Goal: Task Accomplishment & Management: Complete application form

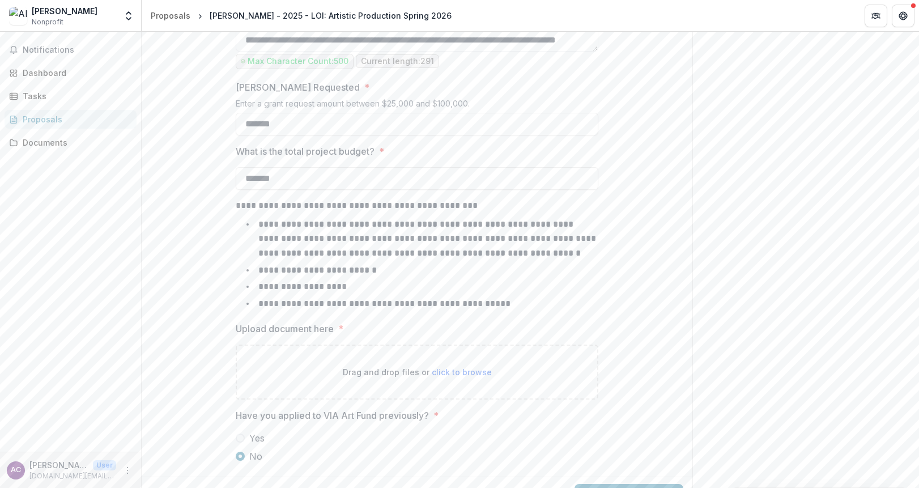
scroll to position [1098, 0]
click at [295, 125] on input "*******" at bounding box center [417, 126] width 363 height 23
paste input
type input "*******"
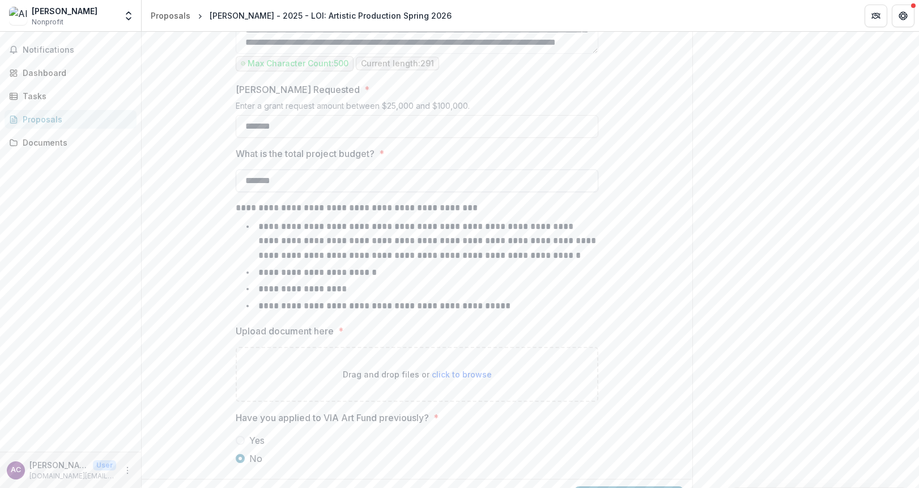
click at [306, 181] on input "*******" at bounding box center [417, 180] width 363 height 23
paste input
type input "*******"
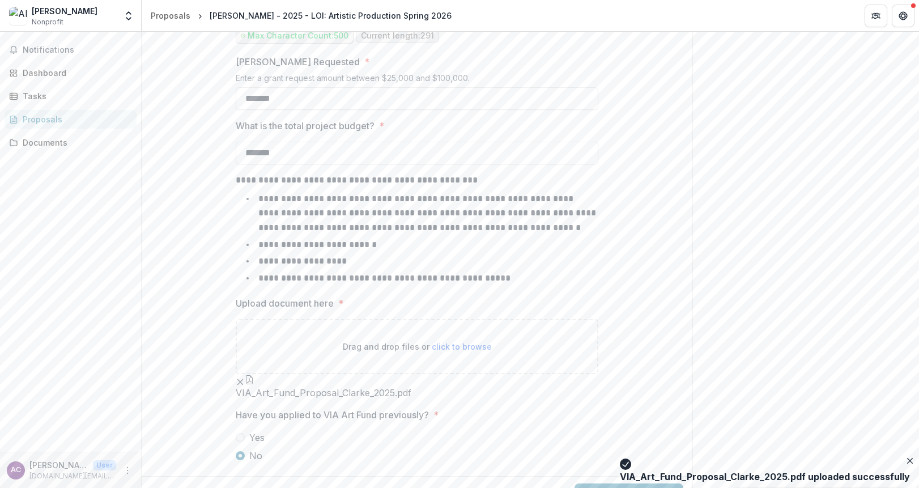
scroll to position [1219, 0]
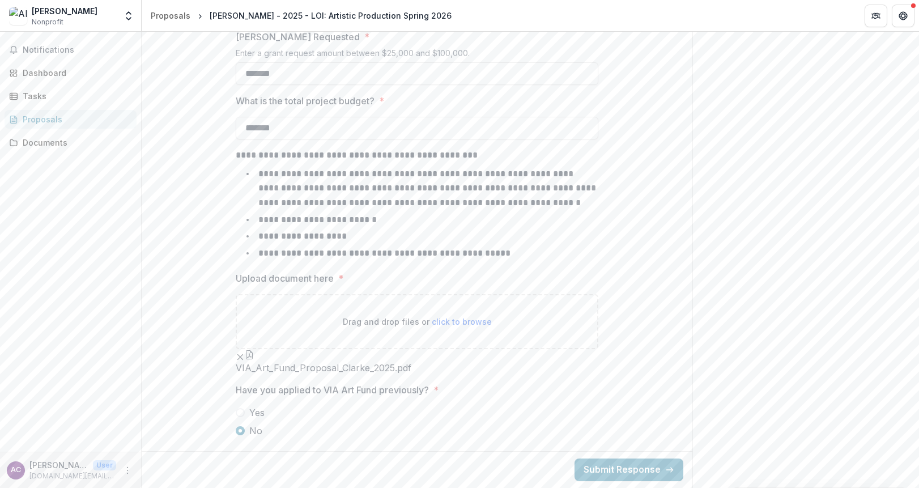
click at [604, 468] on button "Submit Response" at bounding box center [629, 469] width 109 height 23
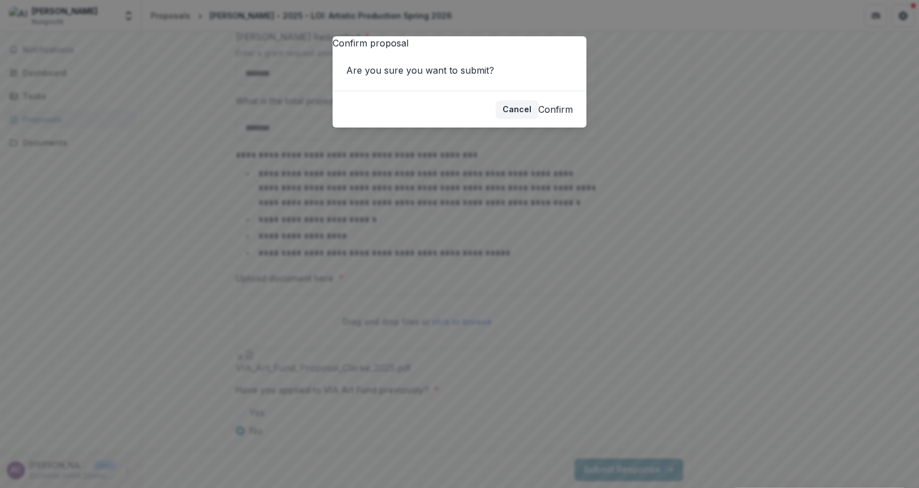
click at [550, 116] on button "Confirm" at bounding box center [555, 110] width 35 height 14
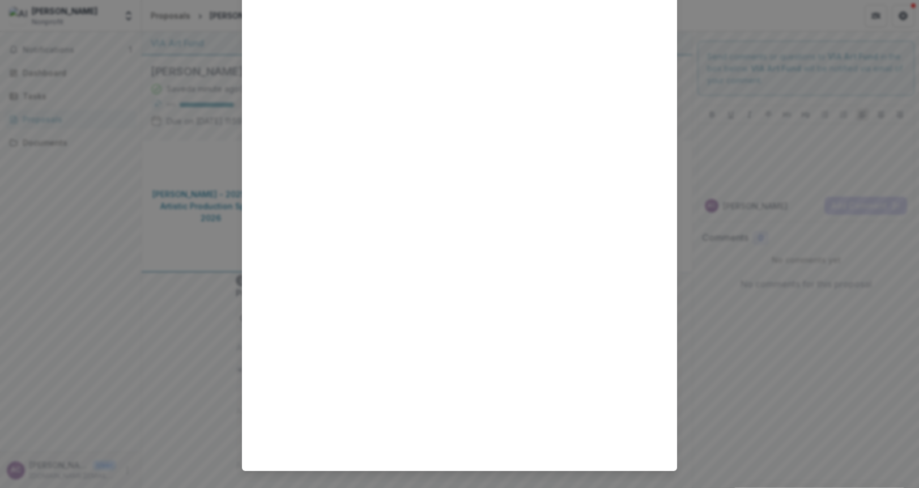
scroll to position [0, 0]
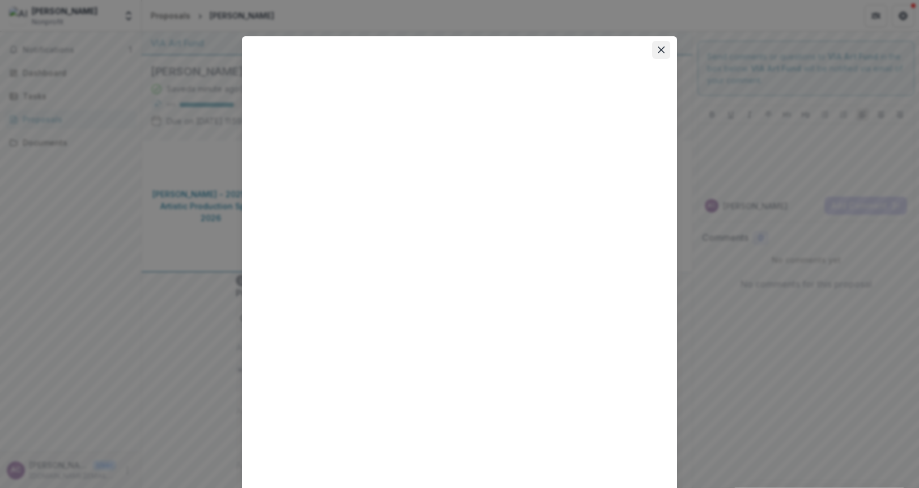
click at [660, 53] on icon "Close" at bounding box center [661, 49] width 7 height 7
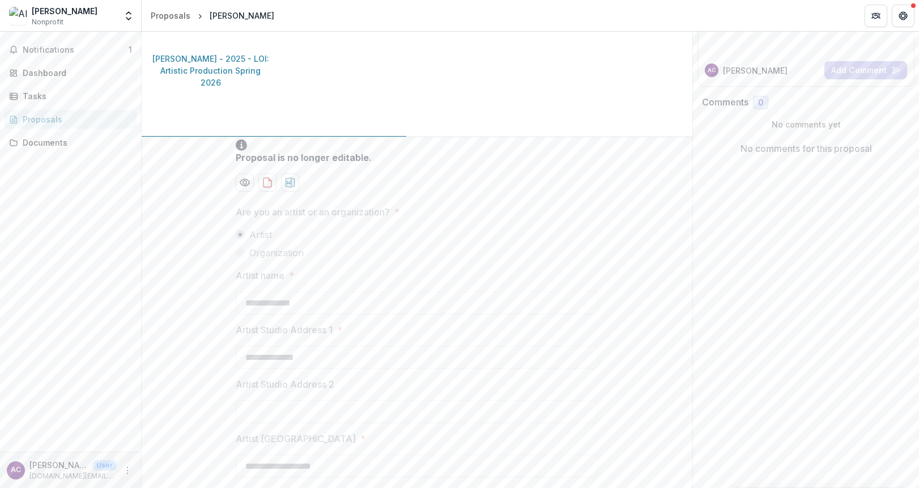
scroll to position [171, 0]
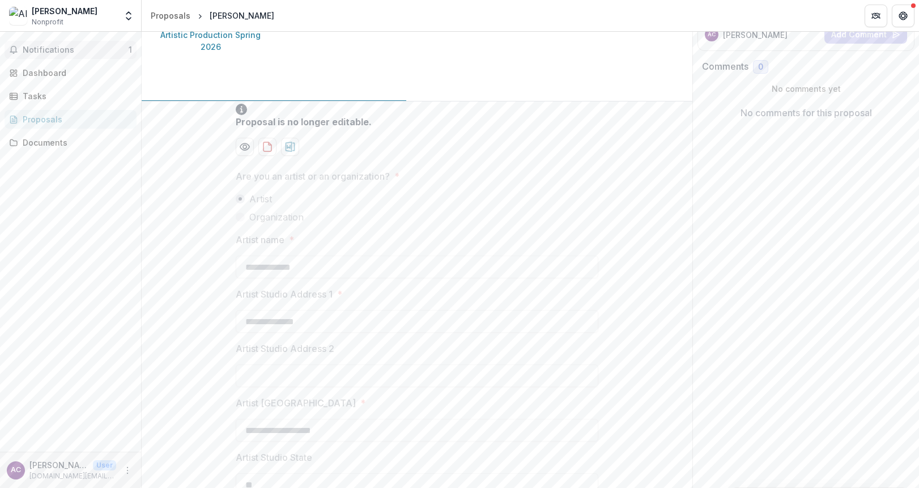
click at [69, 47] on span "Notifications" at bounding box center [76, 50] width 106 height 10
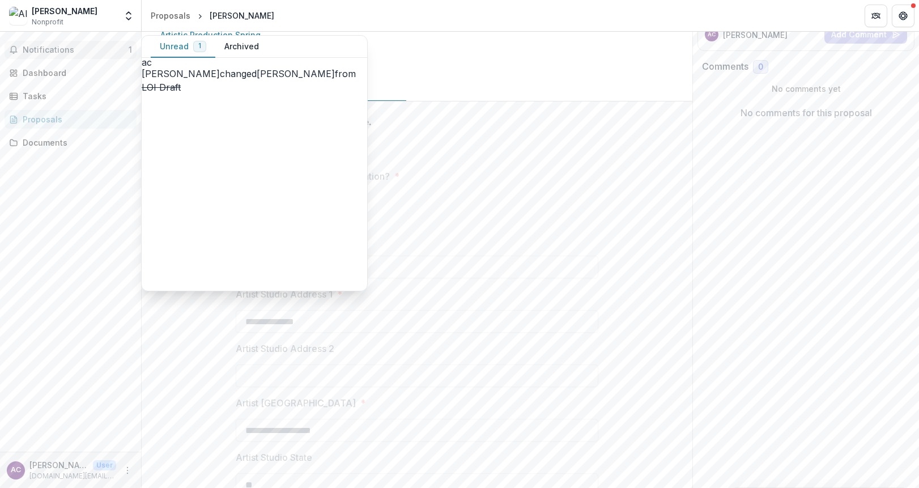
click at [198, 347] on button "Mark all as read" at bounding box center [183, 354] width 83 height 14
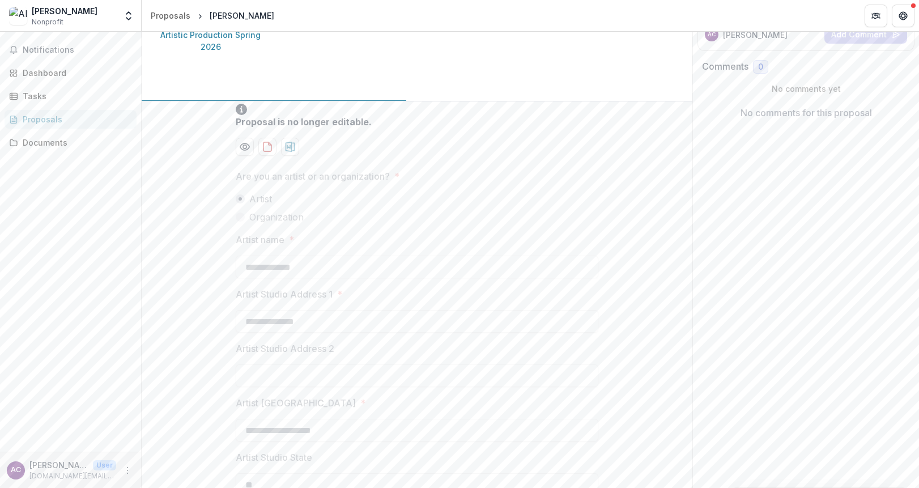
click at [61, 97] on div "Tasks" at bounding box center [75, 96] width 105 height 12
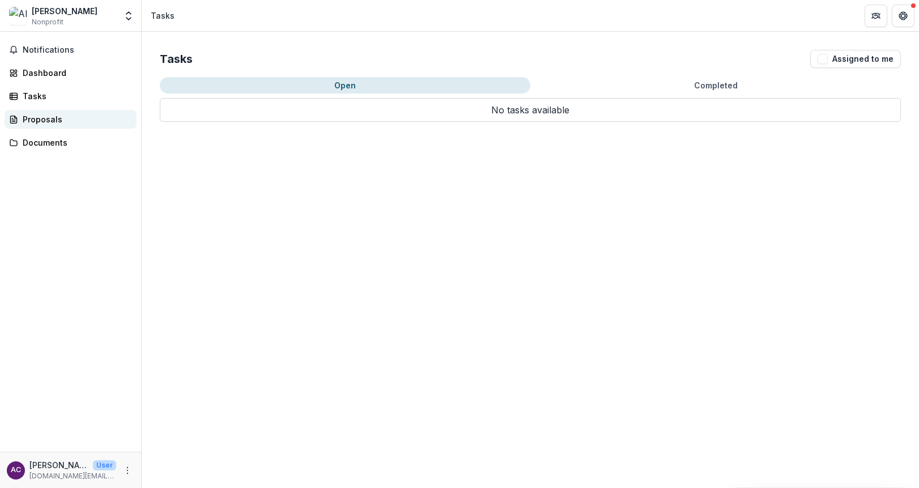
click at [58, 117] on div "Proposals" at bounding box center [75, 119] width 105 height 12
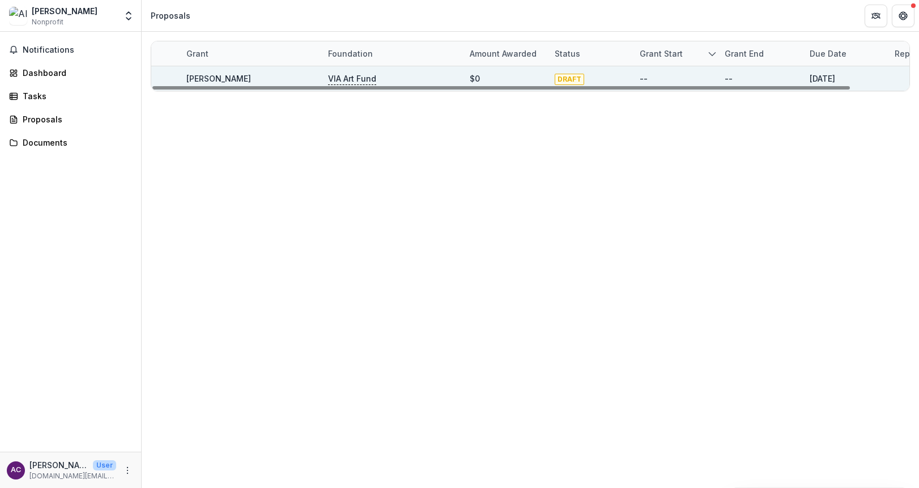
click at [568, 76] on span "DRAFT" at bounding box center [569, 79] width 29 height 11
click at [350, 78] on p "VIA Art Fund" at bounding box center [352, 79] width 48 height 12
click at [219, 76] on link "[PERSON_NAME]" at bounding box center [218, 79] width 65 height 10
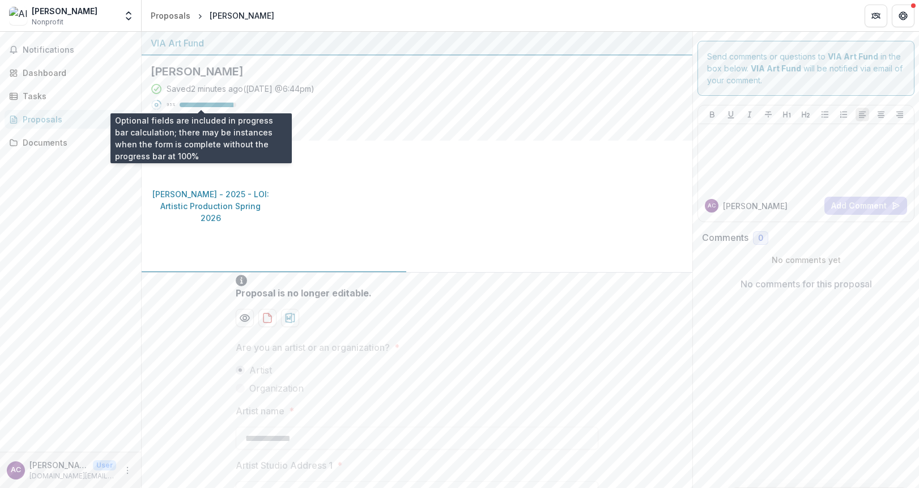
click at [231, 104] on div at bounding box center [207, 105] width 54 height 5
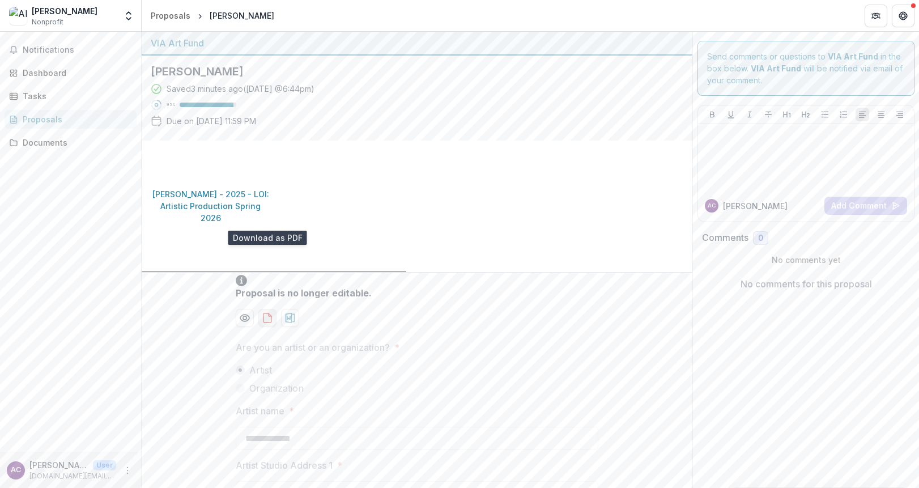
click at [262, 312] on icon "download-proposal" at bounding box center [267, 317] width 11 height 11
click at [240, 315] on icon "Preview da0e24a6-924e-46d8-a71e-57768bdba093-0.pdf" at bounding box center [244, 318] width 9 height 7
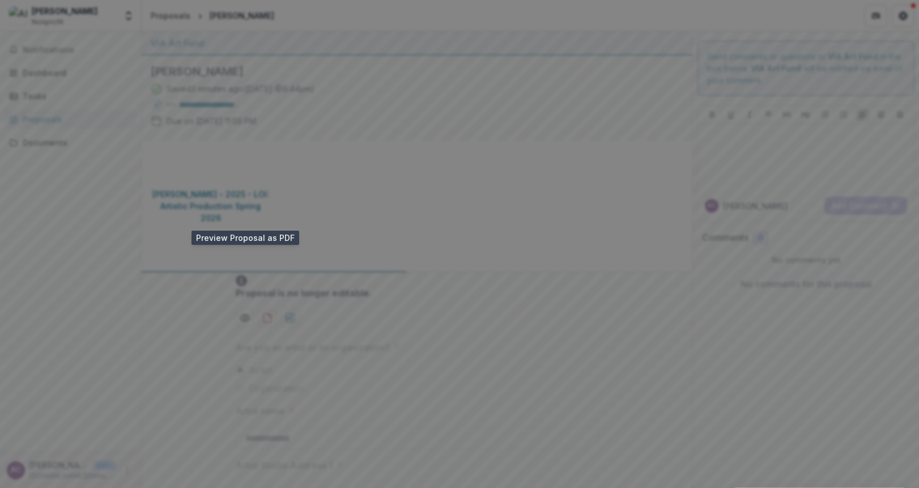
click at [900, 17] on icon "Close" at bounding box center [903, 13] width 7 height 7
